Goal: Task Accomplishment & Management: Complete application form

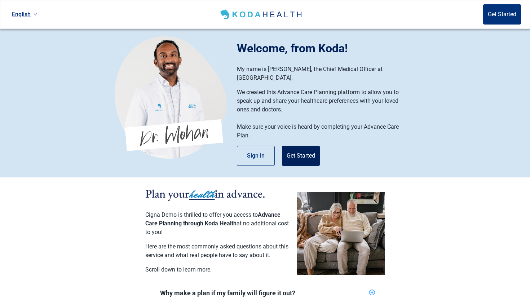
click at [311, 151] on button "Get Started" at bounding box center [301, 156] width 38 height 20
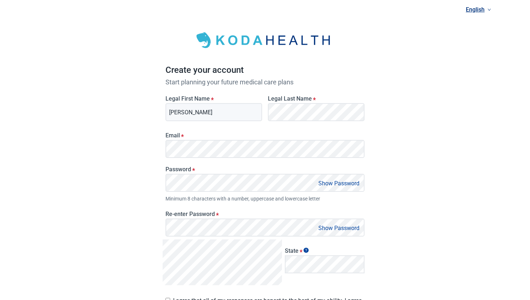
type input "[PERSON_NAME]"
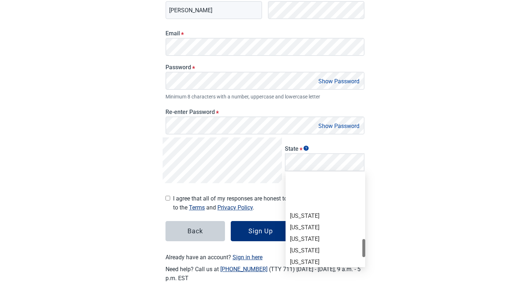
scroll to position [428, 0]
click at [306, 245] on div "[US_STATE]" at bounding box center [325, 248] width 71 height 8
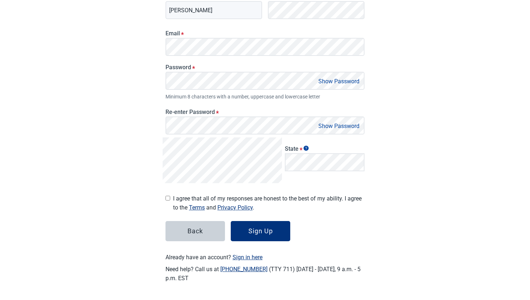
click at [167, 199] on input "I agree that all of my responses are honest to the best of my ability. I agree …" at bounding box center [168, 198] width 5 height 5
checkbox input "true"
click at [230, 226] on div "Back Sign Up" at bounding box center [265, 231] width 199 height 20
click at [239, 230] on button "Sign Up" at bounding box center [261, 231] width 60 height 20
